Goal: Task Accomplishment & Management: Use online tool/utility

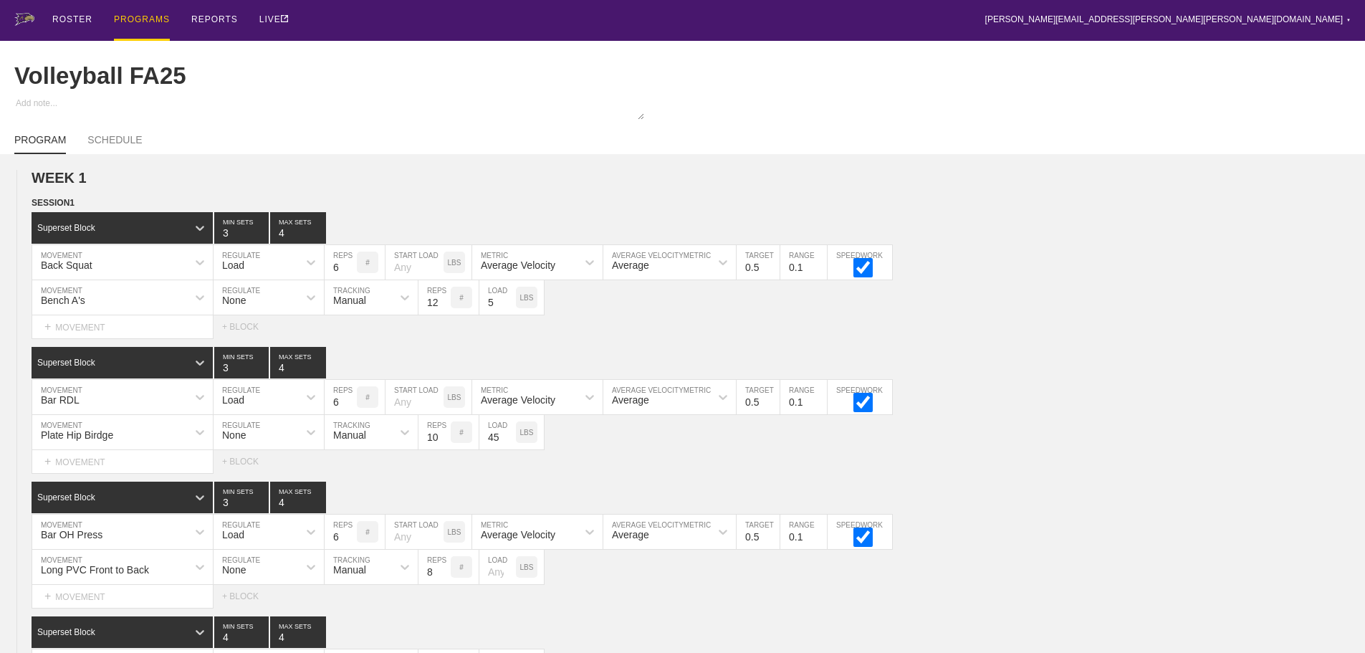
click at [921, 22] on div "ROSTER PROGRAMS REPORTS LIVE [PERSON_NAME][EMAIL_ADDRESS][PERSON_NAME][PERSON_N…" at bounding box center [682, 20] width 1337 height 41
click at [970, 15] on div "ROSTER PROGRAMS REPORTS LIVE [PERSON_NAME][EMAIL_ADDRESS][PERSON_NAME][PERSON_N…" at bounding box center [682, 20] width 1337 height 41
click at [608, 11] on div "ROSTER PROGRAMS REPORTS LIVE [PERSON_NAME][EMAIL_ADDRESS][PERSON_NAME][PERSON_N…" at bounding box center [682, 20] width 1337 height 41
click at [413, 22] on div "ROSTER PROGRAMS REPORTS LIVE [PERSON_NAME][EMAIL_ADDRESS][PERSON_NAME][PERSON_N…" at bounding box center [682, 20] width 1337 height 41
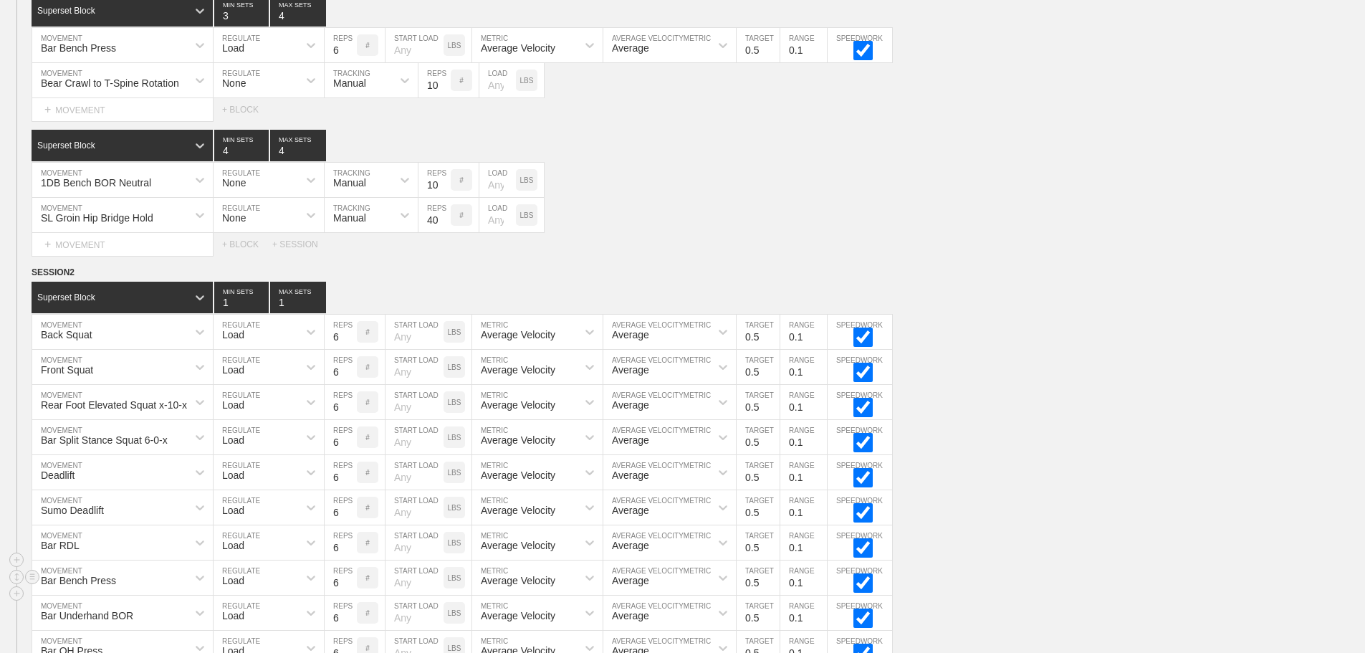
scroll to position [1444, 0]
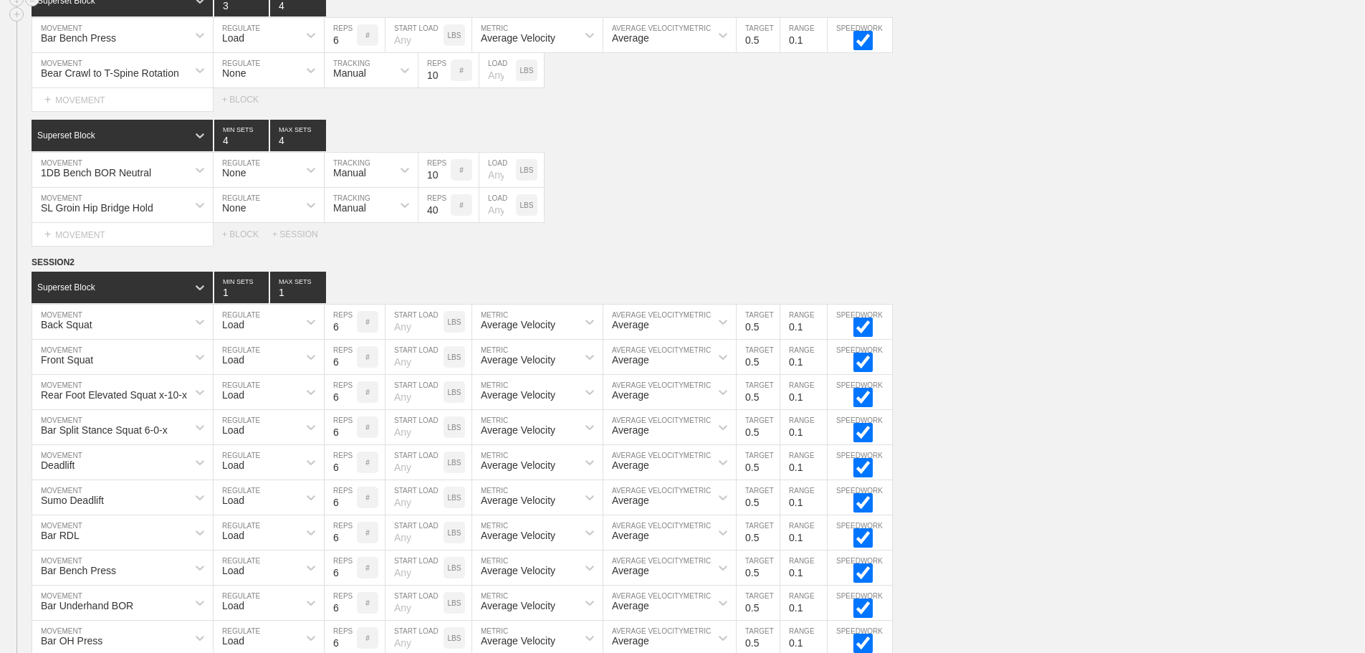
scroll to position [1086, 0]
click at [1022, 374] on div "Front Squat MOVEMENT Load REGULATE 6 REPS # START LOAD LBS Average Velocity MET…" at bounding box center [682, 356] width 1365 height 35
click at [910, 269] on div "SESSION 2" at bounding box center [699, 262] width 1334 height 16
click at [1037, 298] on div "Superset Block 1 MIN SETS 1 MAX SETS" at bounding box center [699, 287] width 1334 height 32
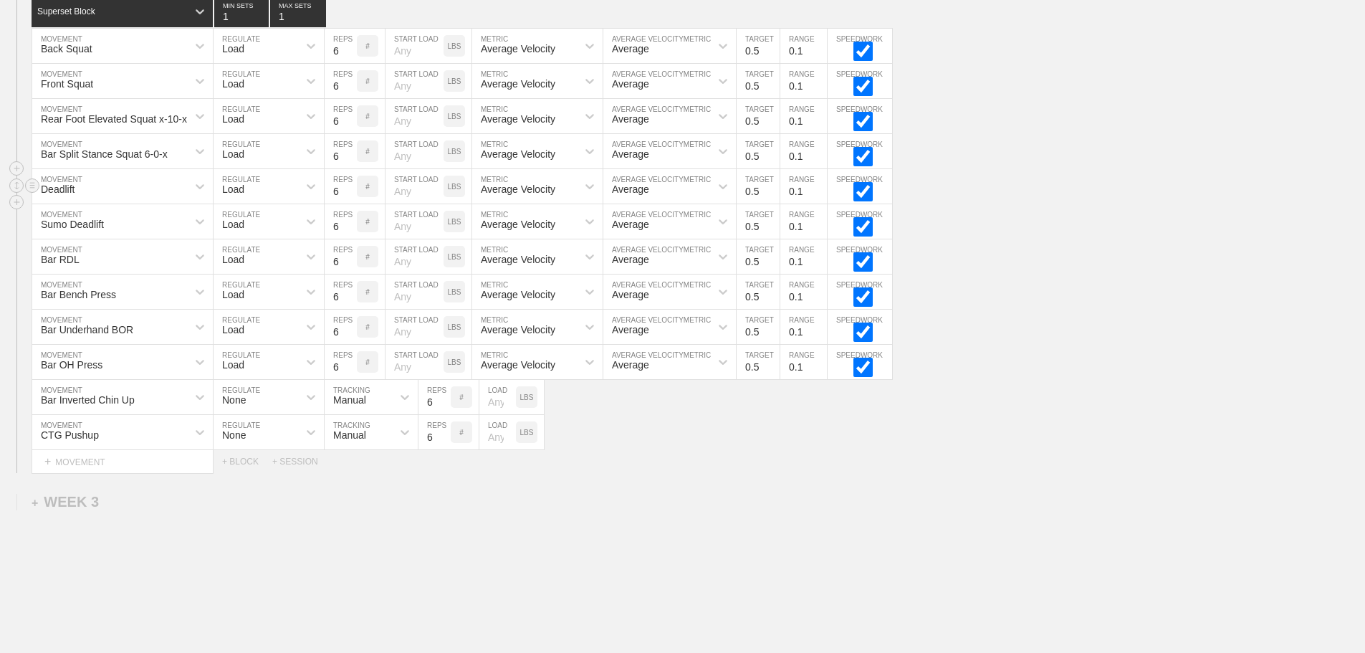
scroll to position [1372, 0]
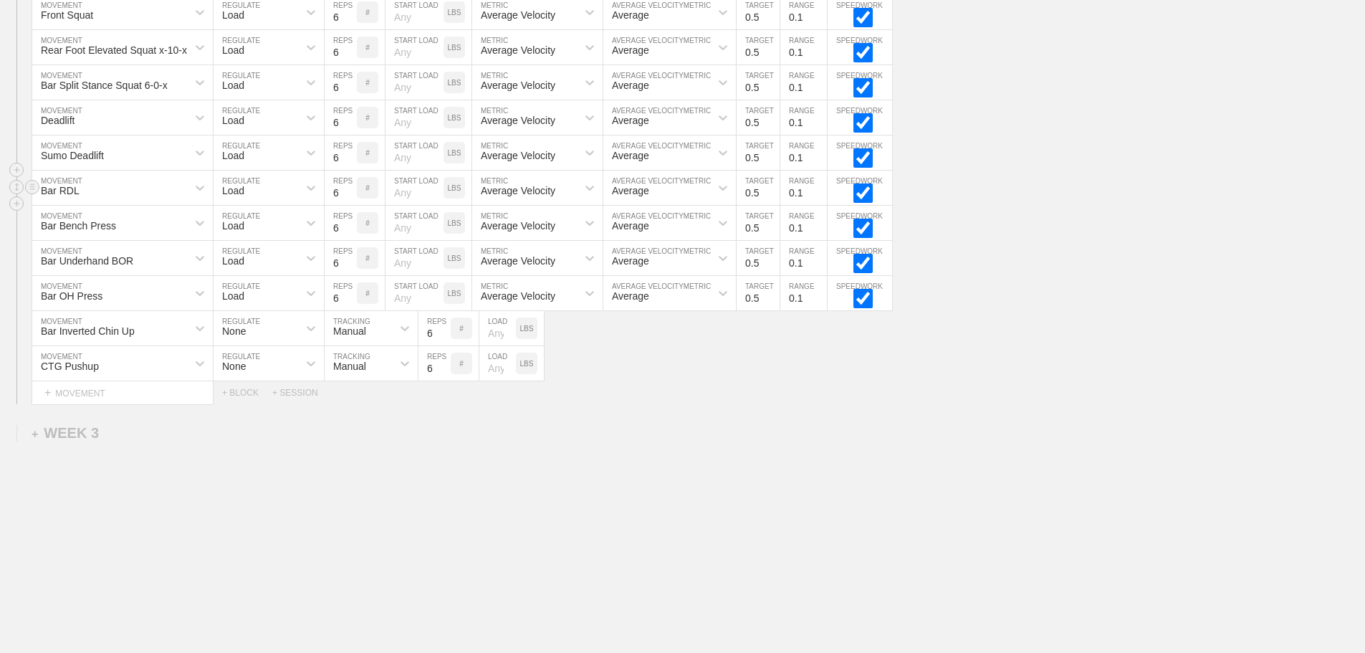
scroll to position [1444, 0]
